Goal: Task Accomplishment & Management: Use online tool/utility

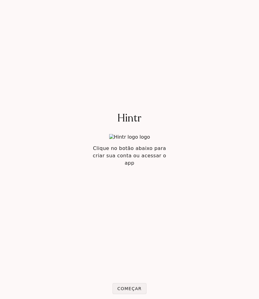
click at [128, 286] on span "Começar" at bounding box center [130, 288] width 24 height 5
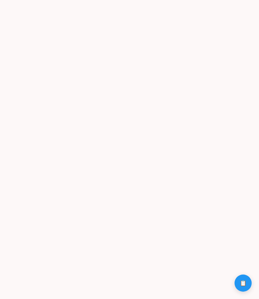
click at [128, 287] on game-player-page at bounding box center [129, 149] width 259 height 299
